Goal: Transaction & Acquisition: Purchase product/service

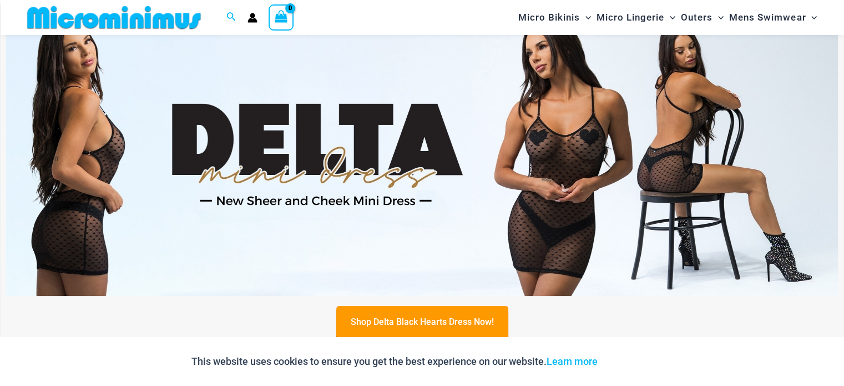
scroll to position [103, 0]
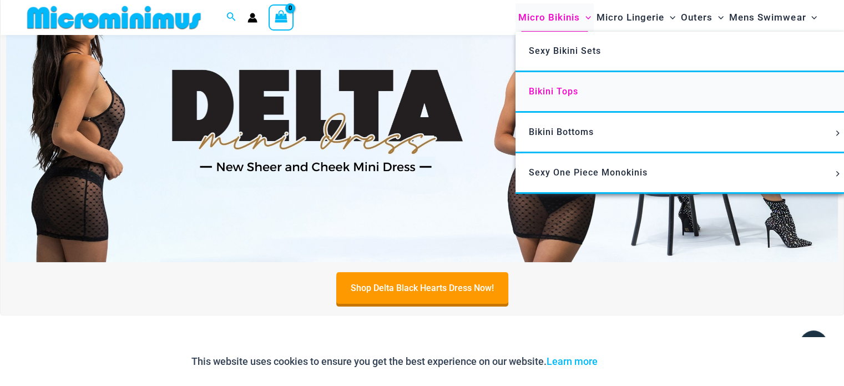
type input "**********"
click at [546, 90] on span "Bikini Tops" at bounding box center [553, 91] width 49 height 11
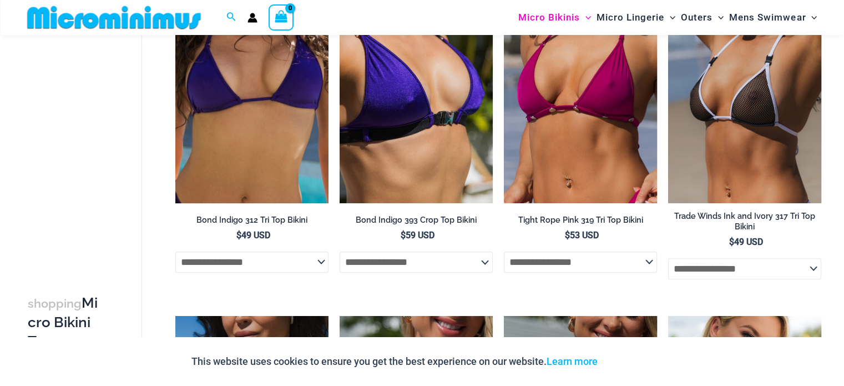
scroll to position [546, 0]
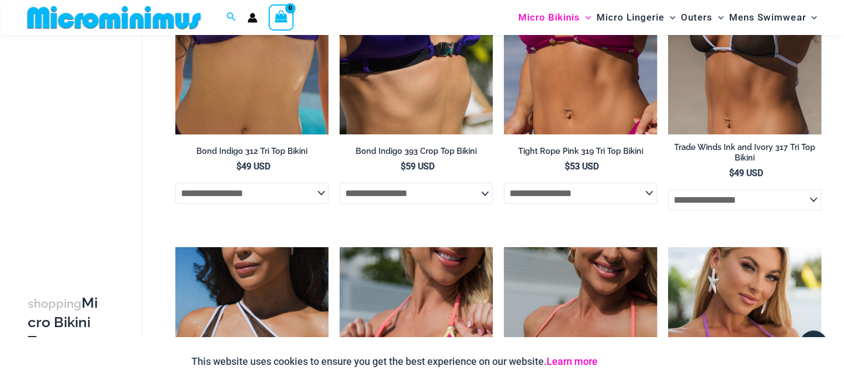
type input "**********"
click at [586, 361] on link "Learn more" at bounding box center [571, 361] width 51 height 12
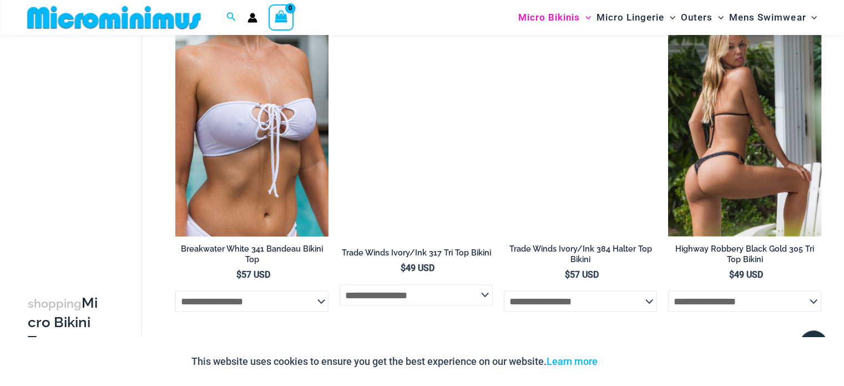
scroll to position [1877, 0]
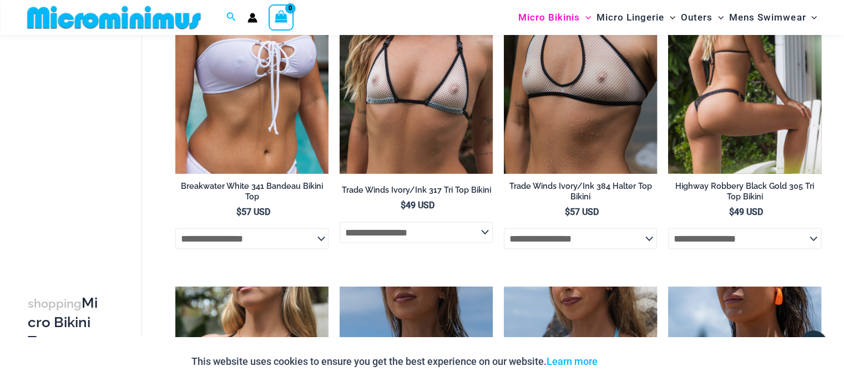
click at [756, 94] on img at bounding box center [744, 58] width 153 height 230
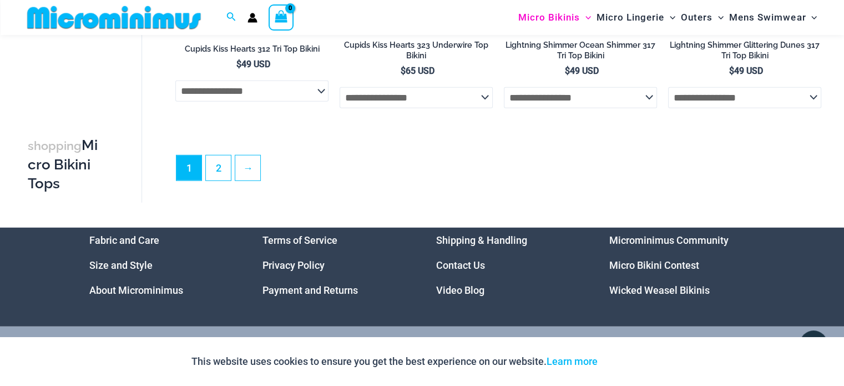
scroll to position [3040, 0]
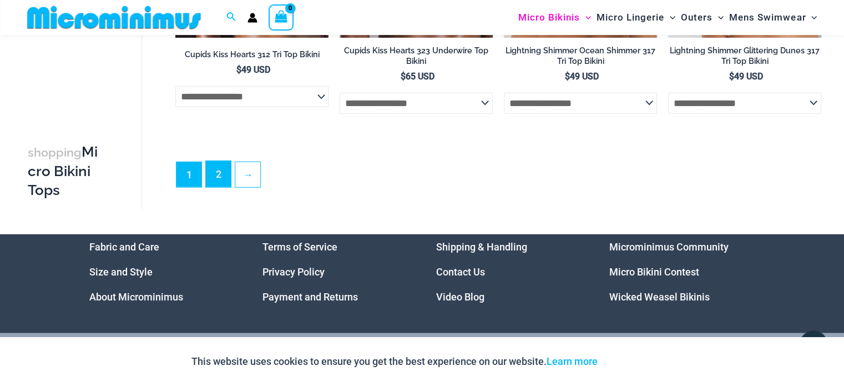
click at [217, 183] on link "2" at bounding box center [218, 174] width 25 height 26
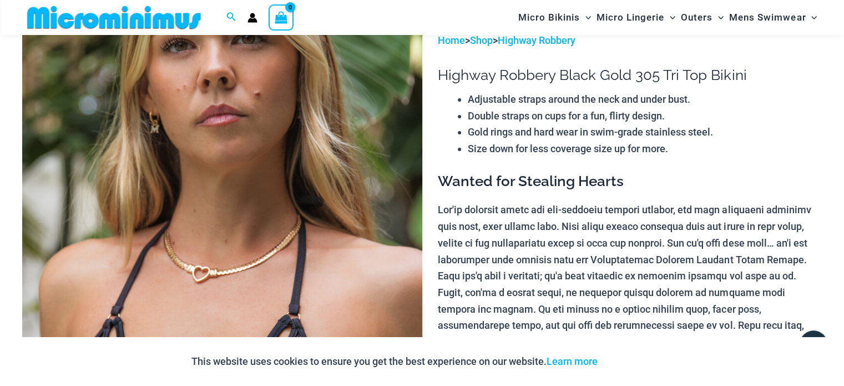
scroll to position [46, 0]
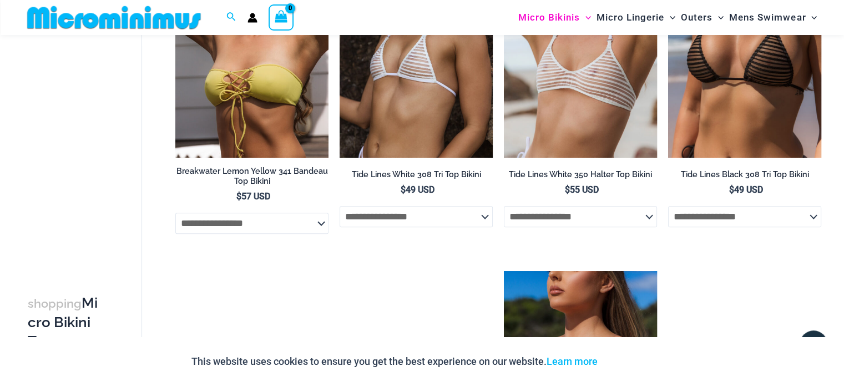
scroll to position [379, 0]
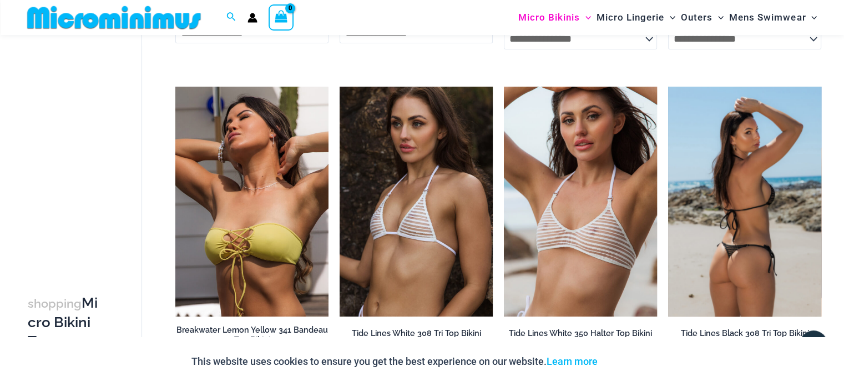
type input "**********"
click at [757, 133] on img at bounding box center [744, 202] width 153 height 230
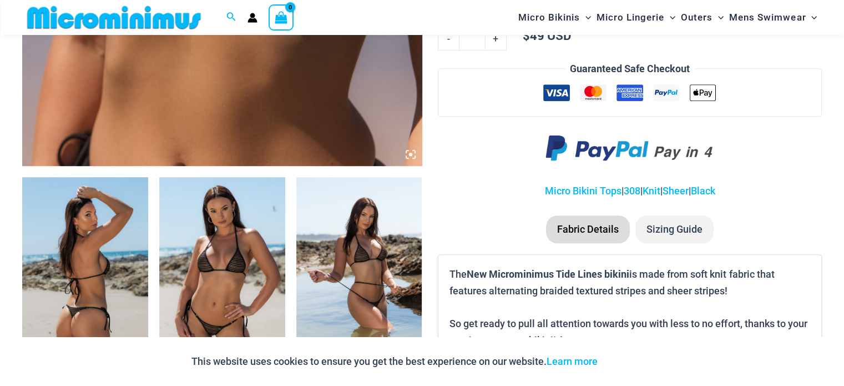
scroll to position [545, 0]
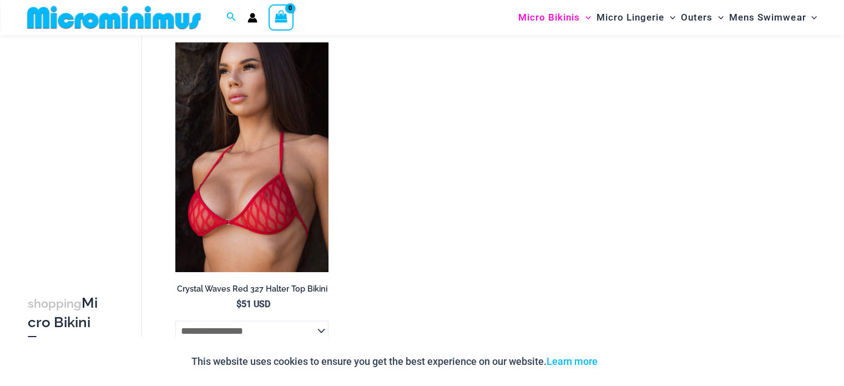
scroll to position [1537, 0]
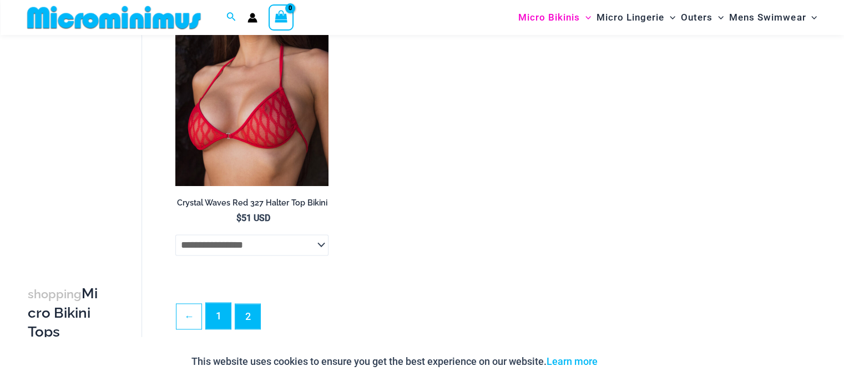
click at [224, 321] on link "1" at bounding box center [218, 315] width 25 height 26
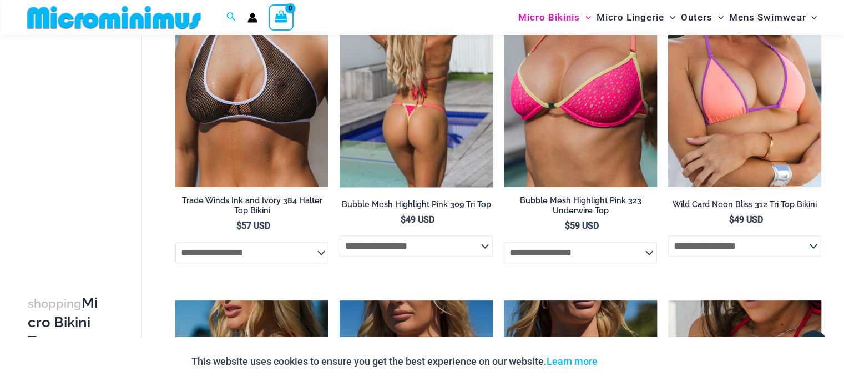
scroll to position [832, 0]
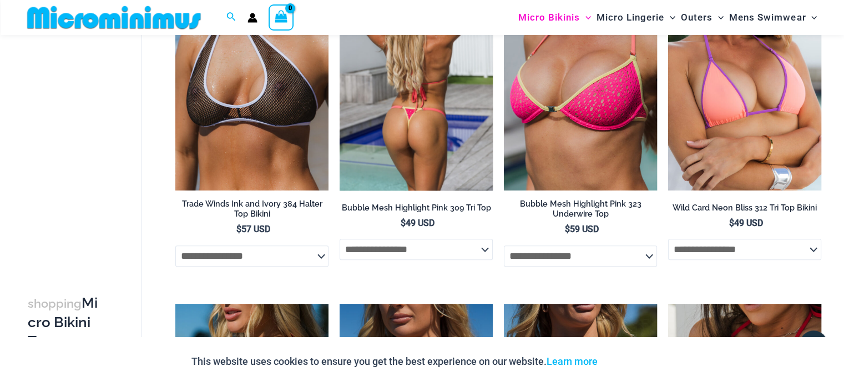
type input "**********"
click at [374, 150] on img at bounding box center [415, 76] width 153 height 230
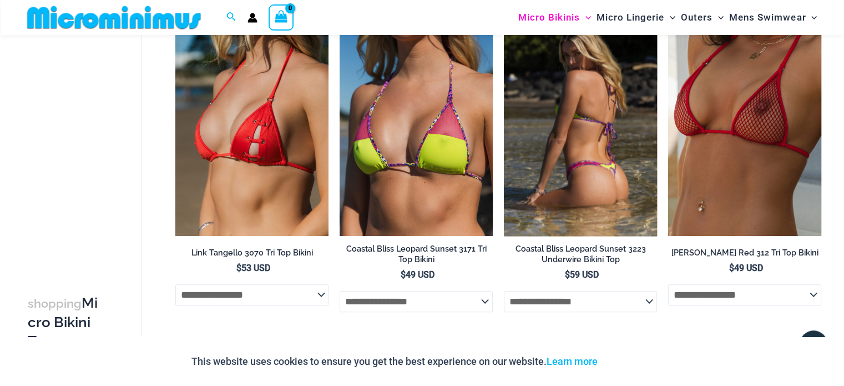
scroll to position [1162, 0]
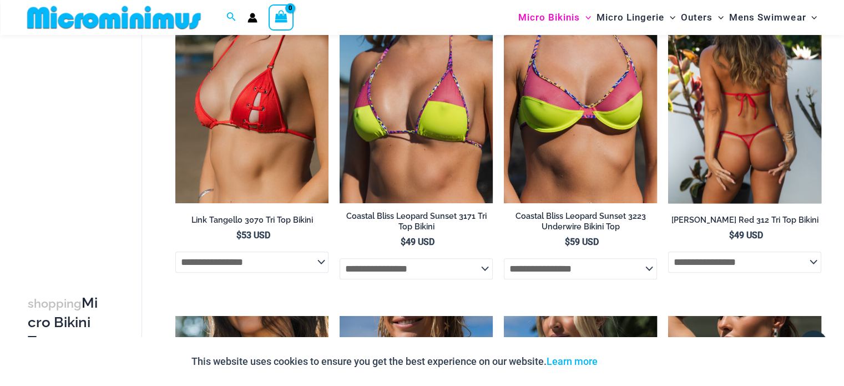
click at [764, 102] on img at bounding box center [744, 88] width 153 height 230
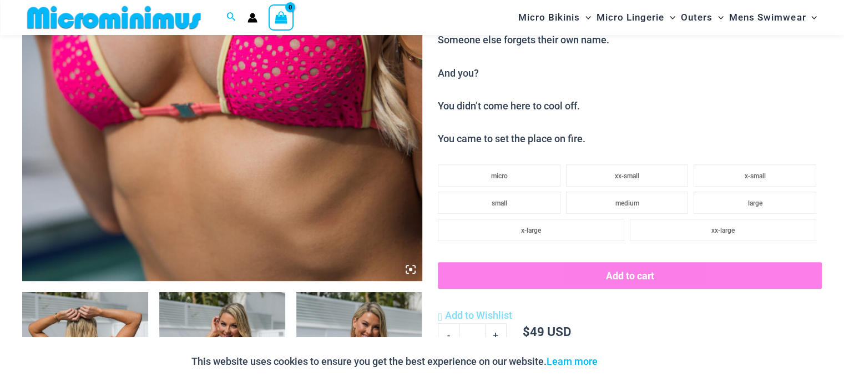
scroll to position [434, 0]
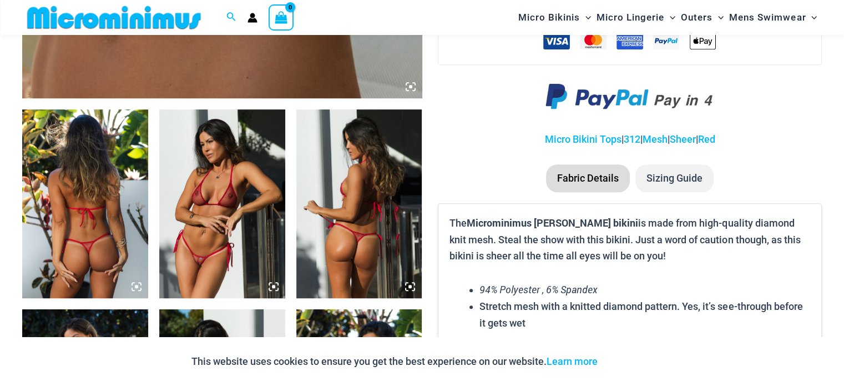
scroll to position [607, 0]
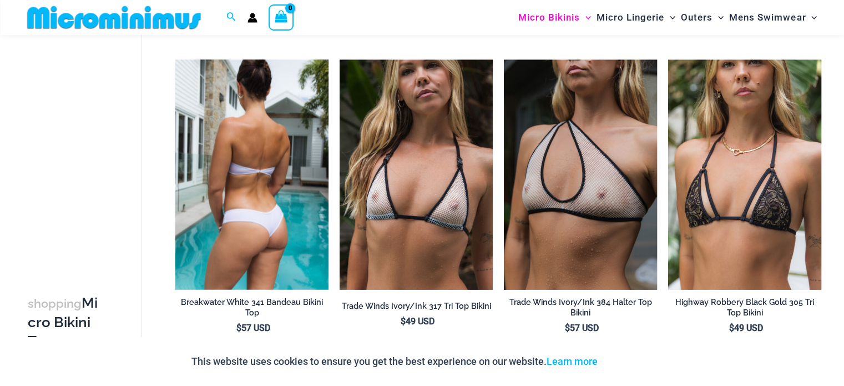
scroll to position [1702, 0]
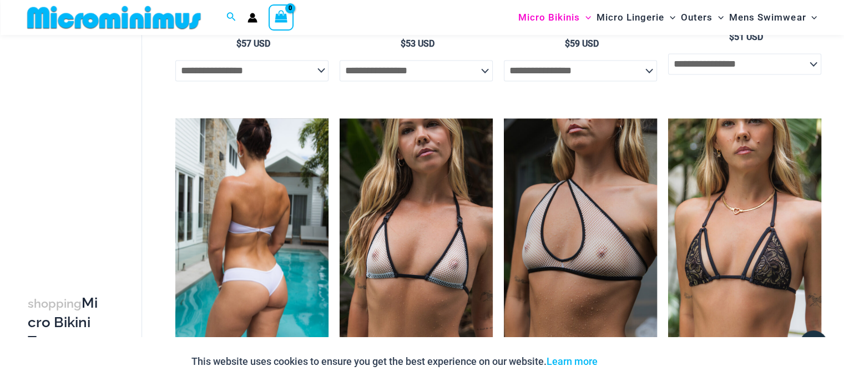
click at [282, 212] on img at bounding box center [251, 233] width 153 height 230
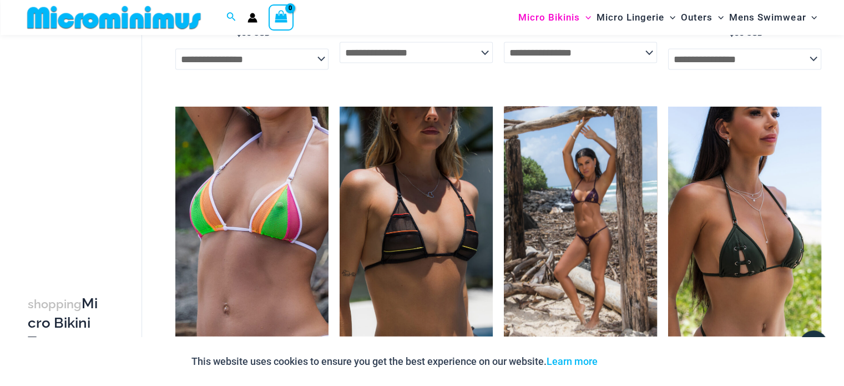
scroll to position [2423, 0]
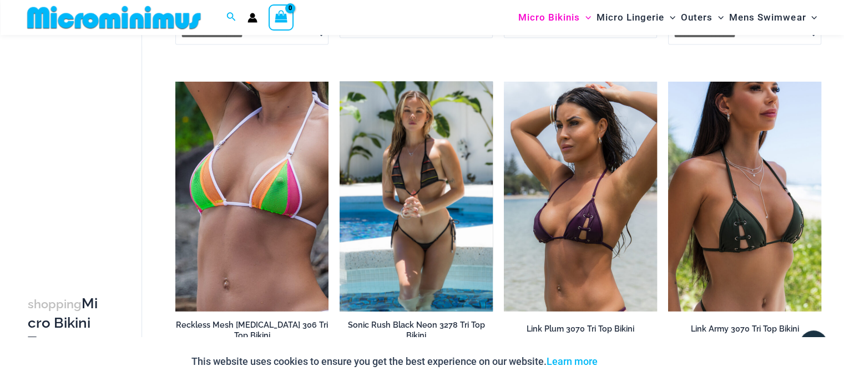
click at [434, 196] on img at bounding box center [415, 197] width 153 height 230
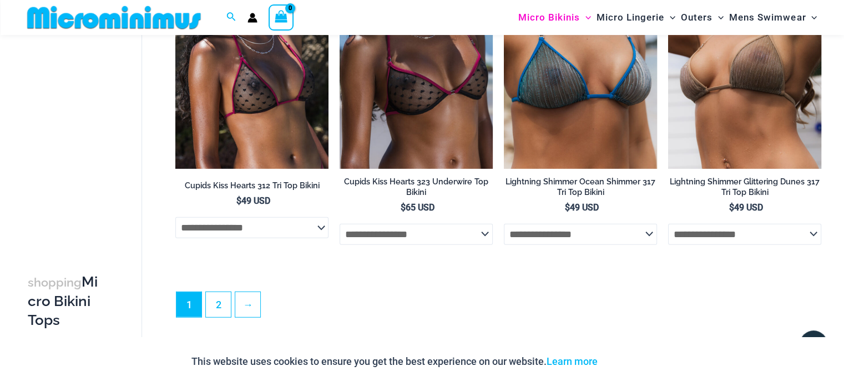
scroll to position [2867, 0]
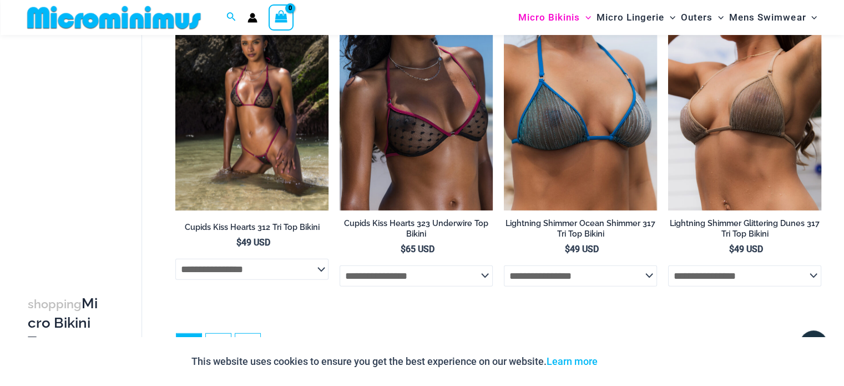
click at [271, 137] on img at bounding box center [251, 96] width 153 height 230
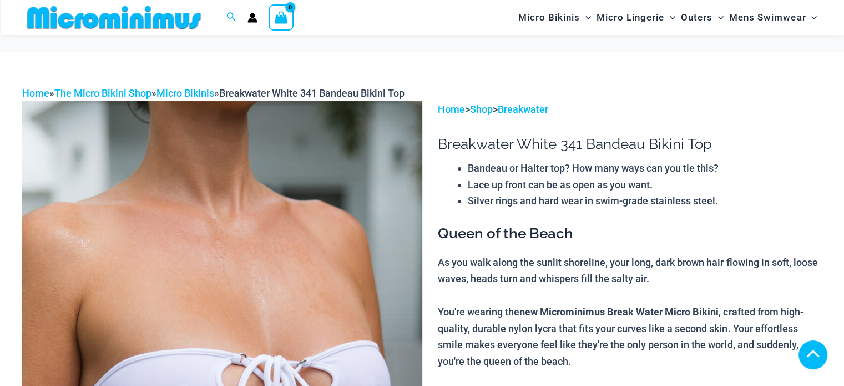
scroll to position [277, 0]
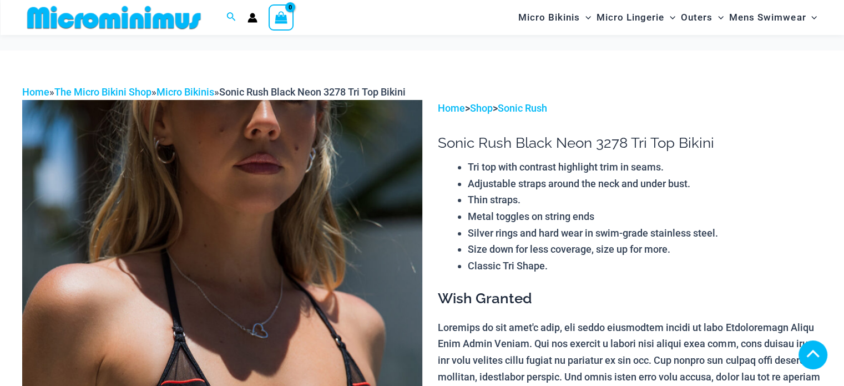
scroll to position [272, 0]
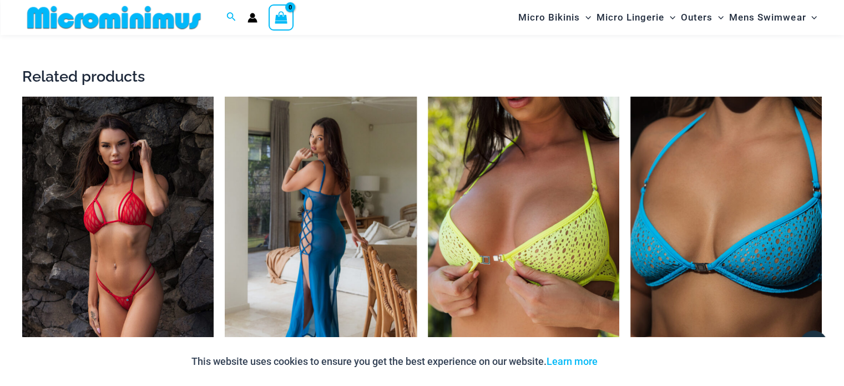
scroll to position [1489, 0]
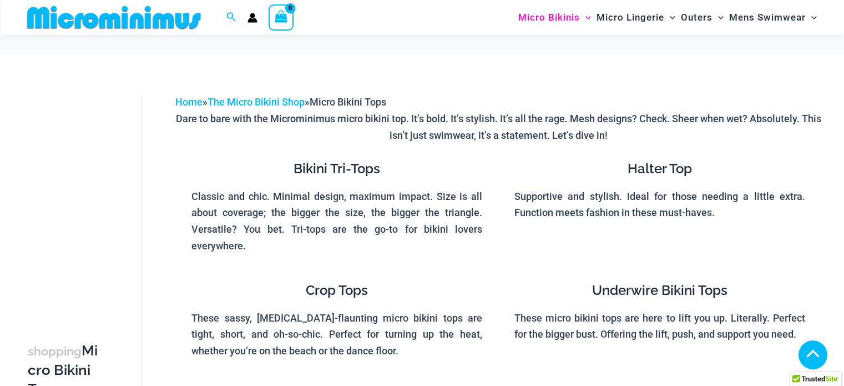
scroll to position [2884, 0]
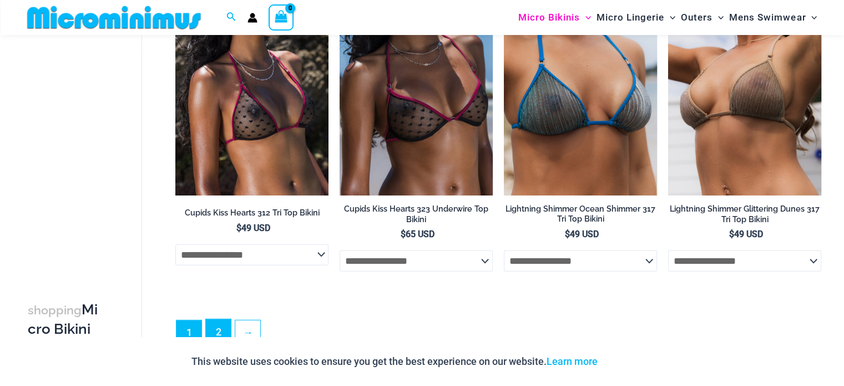
click at [220, 332] on link "2" at bounding box center [218, 332] width 25 height 26
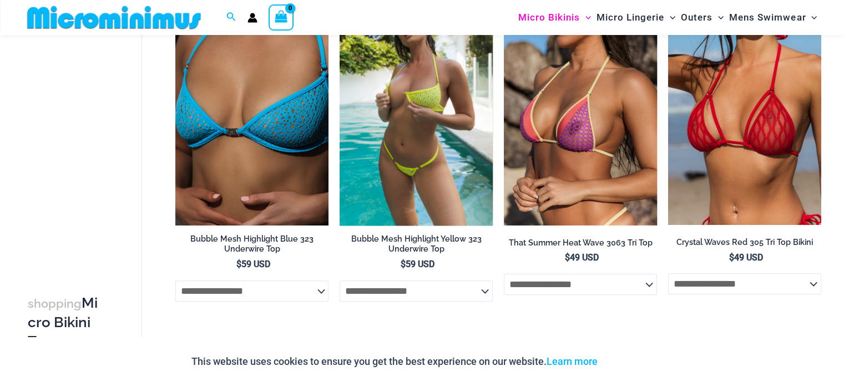
scroll to position [1155, 0]
